Goal: Complete application form: Complete application form

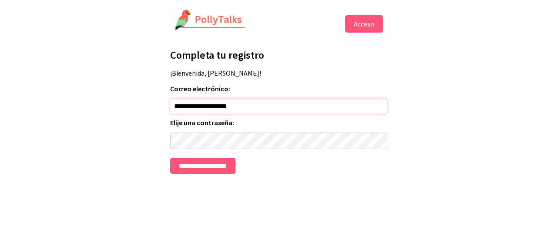
drag, startPoint x: 245, startPoint y: 120, endPoint x: 161, endPoint y: 120, distance: 84.0
click at [161, 120] on html "**********" at bounding box center [278, 91] width 557 height 183
click at [194, 174] on input "**********" at bounding box center [202, 166] width 65 height 16
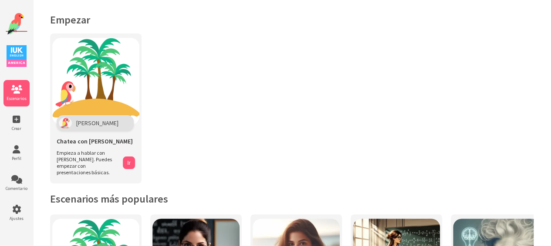
click at [17, 98] on font "Escenarios" at bounding box center [17, 99] width 20 height 6
